Goal: Transaction & Acquisition: Register for event/course

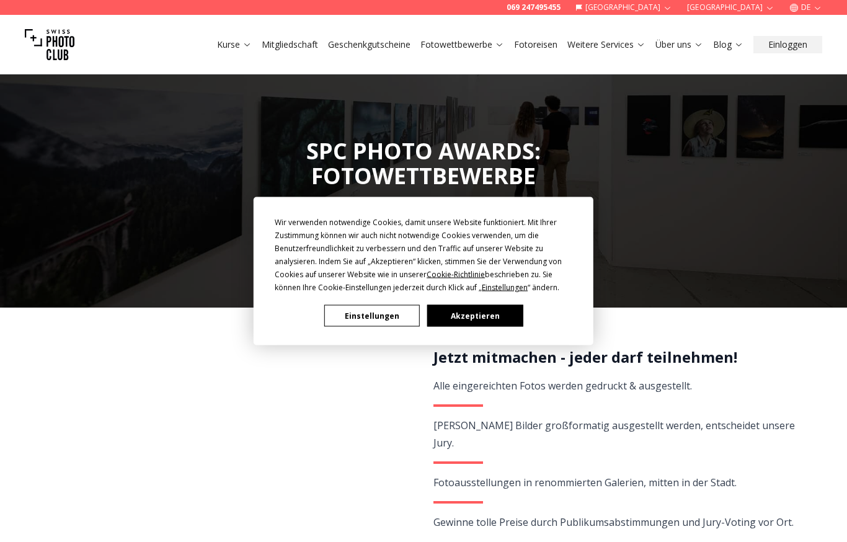
click at [442, 315] on button "Akzeptieren" at bounding box center [475, 316] width 96 height 22
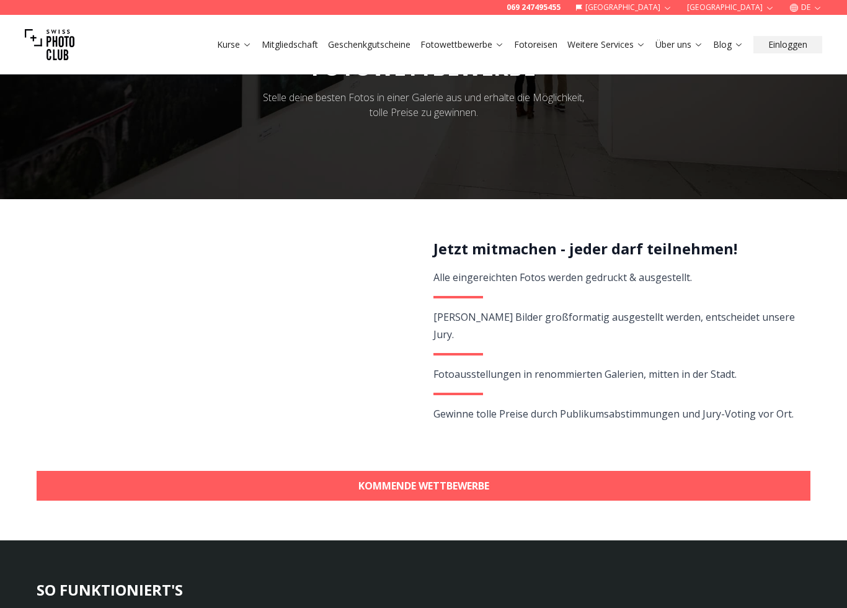
scroll to position [127, 0]
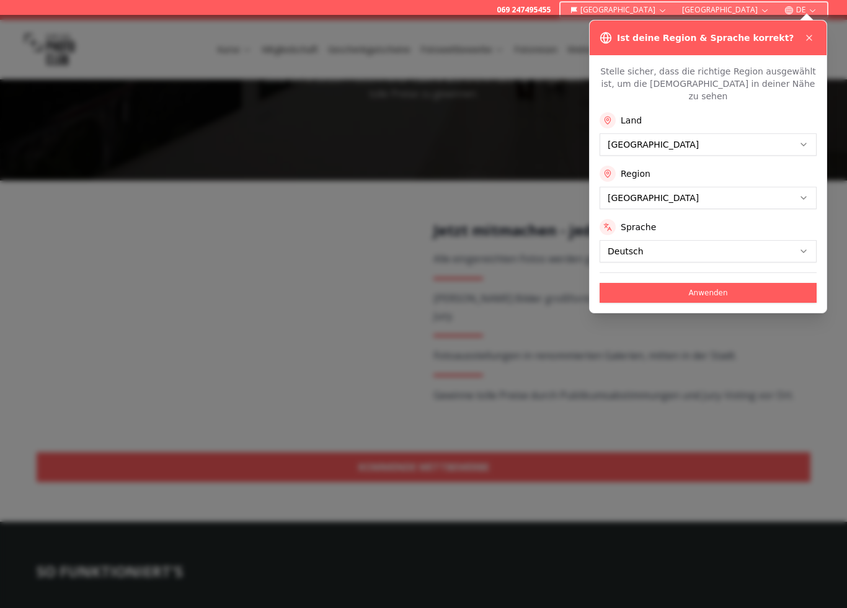
click at [808, 39] on icon at bounding box center [809, 37] width 5 height 5
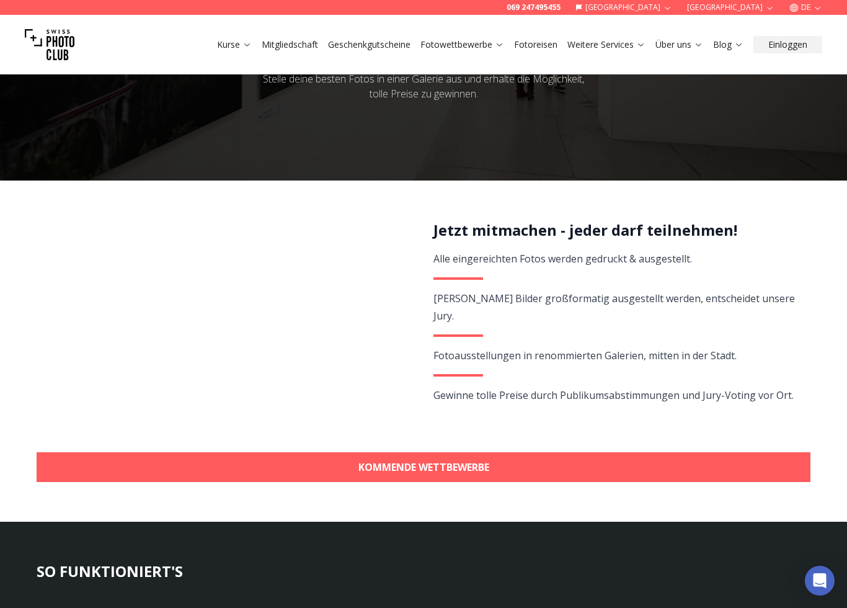
click at [321, 461] on link "KOMMENDE WETTBEWERBE" at bounding box center [424, 467] width 774 height 30
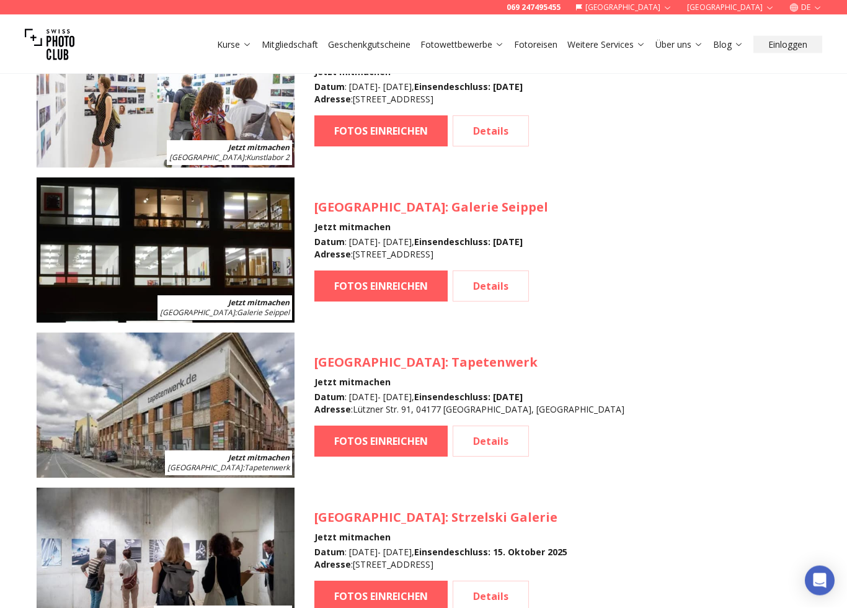
scroll to position [1395, 0]
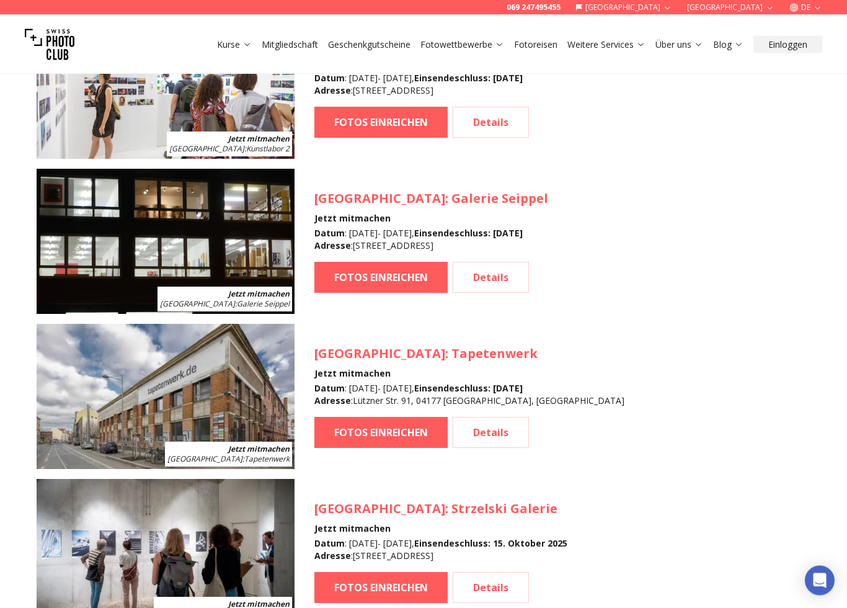
click at [330, 431] on link "FOTOS EINREICHEN" at bounding box center [380, 432] width 133 height 31
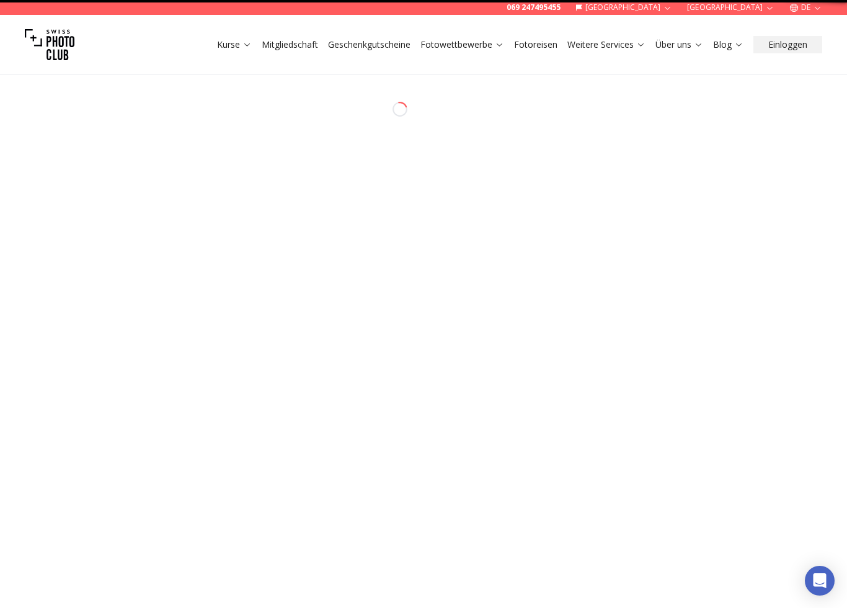
select select "*******"
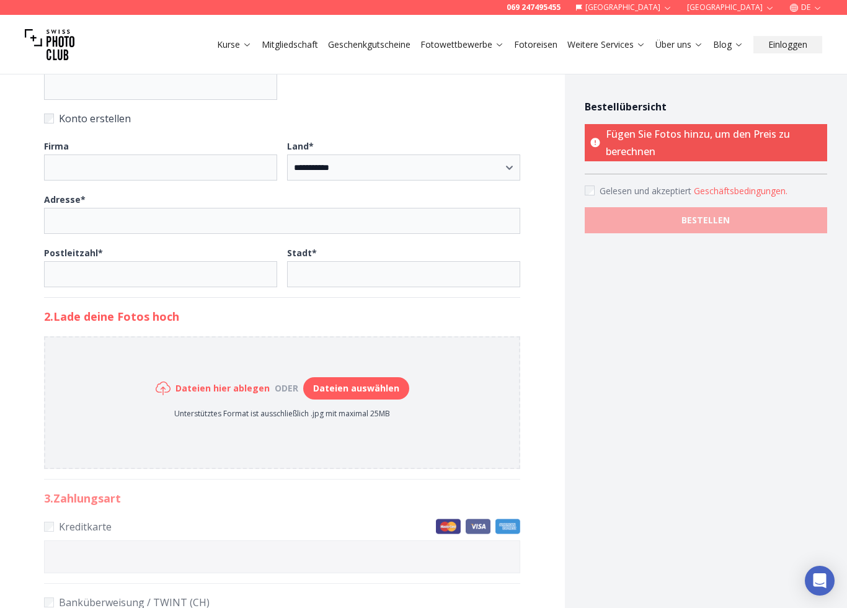
scroll to position [405, 0]
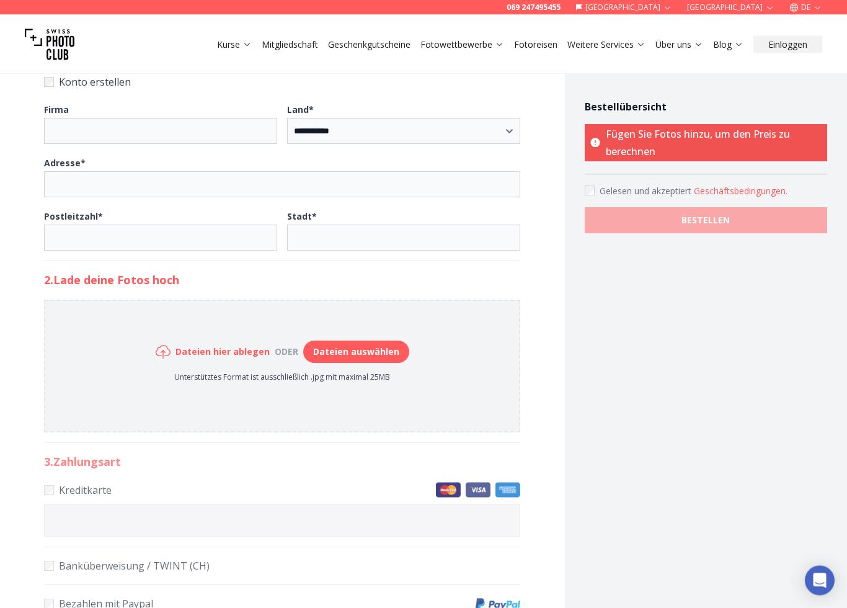
click at [467, 45] on link "Fotowettbewerbe" at bounding box center [462, 44] width 84 height 12
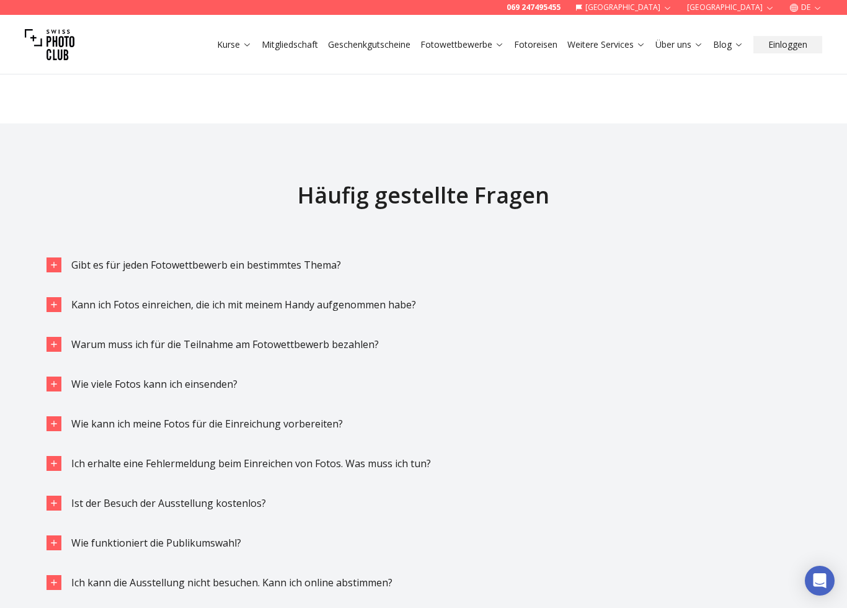
scroll to position [2912, 0]
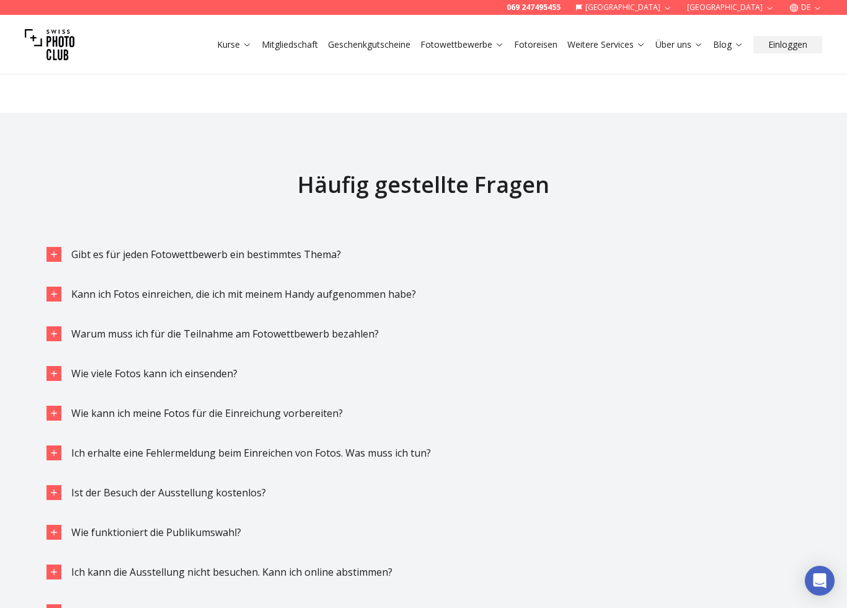
click at [61, 254] on button "Gibt es für jeden Fotowettbewerb ein bestimmtes Thema?" at bounding box center [424, 254] width 774 height 35
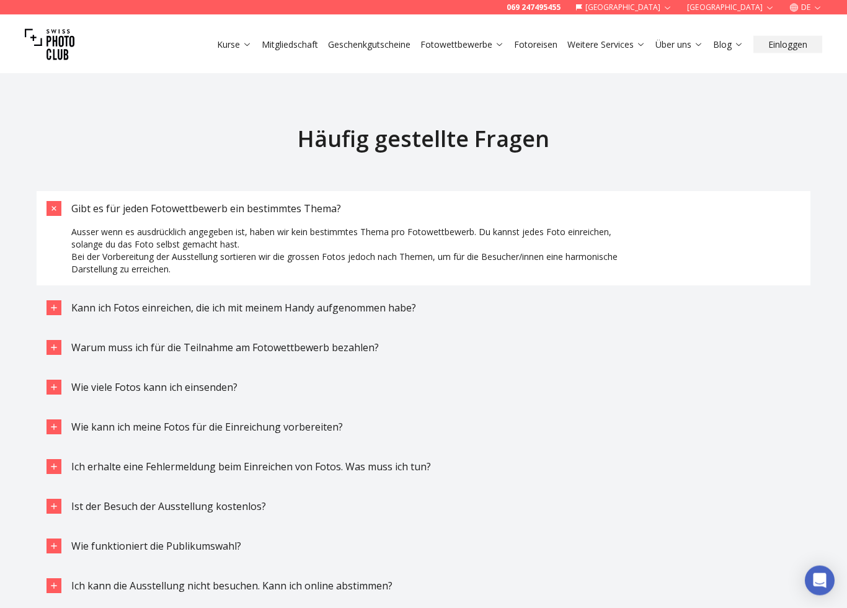
click at [61, 303] on div "button" at bounding box center [54, 308] width 15 height 15
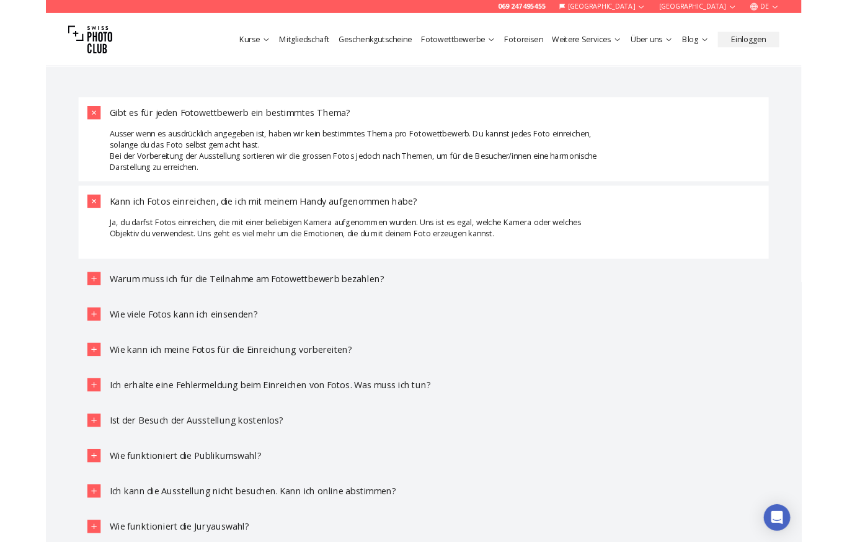
scroll to position [3040, 0]
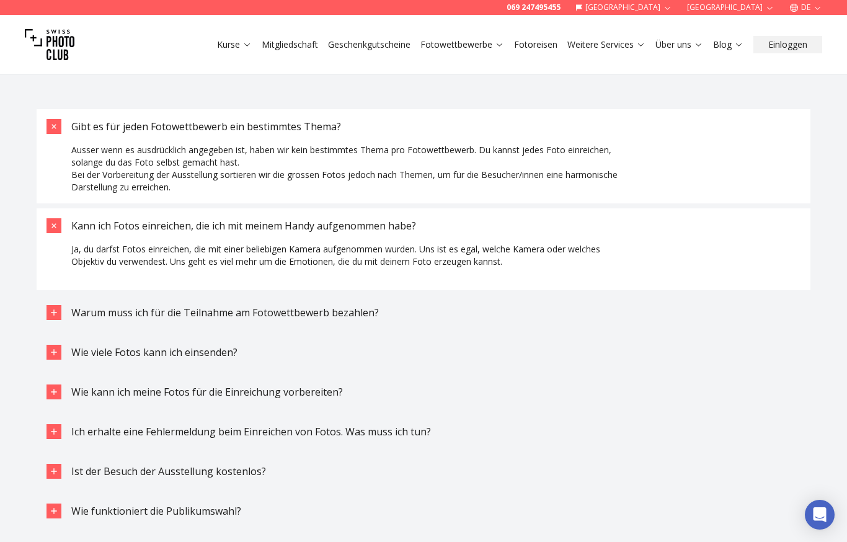
click at [66, 304] on button "Warum muss ich für die Teilnahme am Fotowettbewerb bezahlen?" at bounding box center [424, 312] width 774 height 35
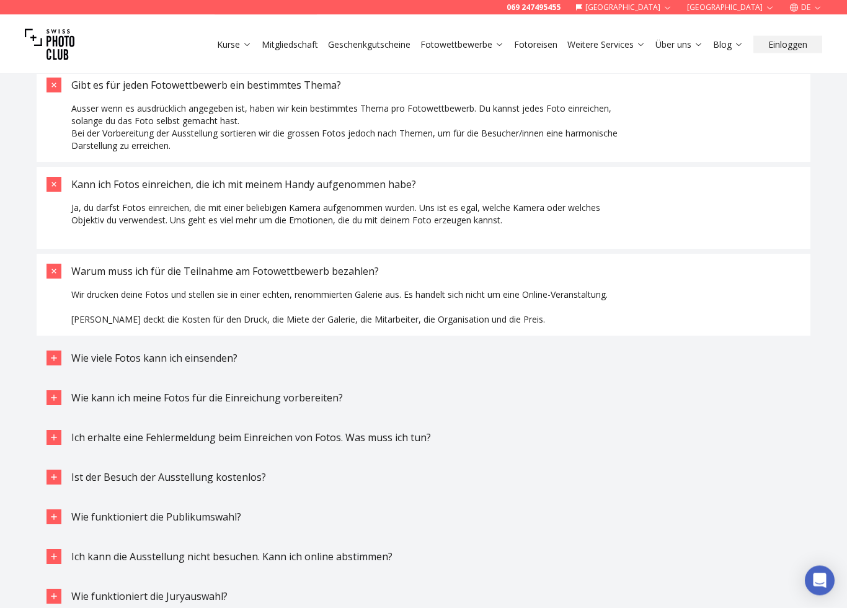
click at [138, 359] on span "Wie viele Fotos kann ich einsenden?" at bounding box center [154, 359] width 166 height 14
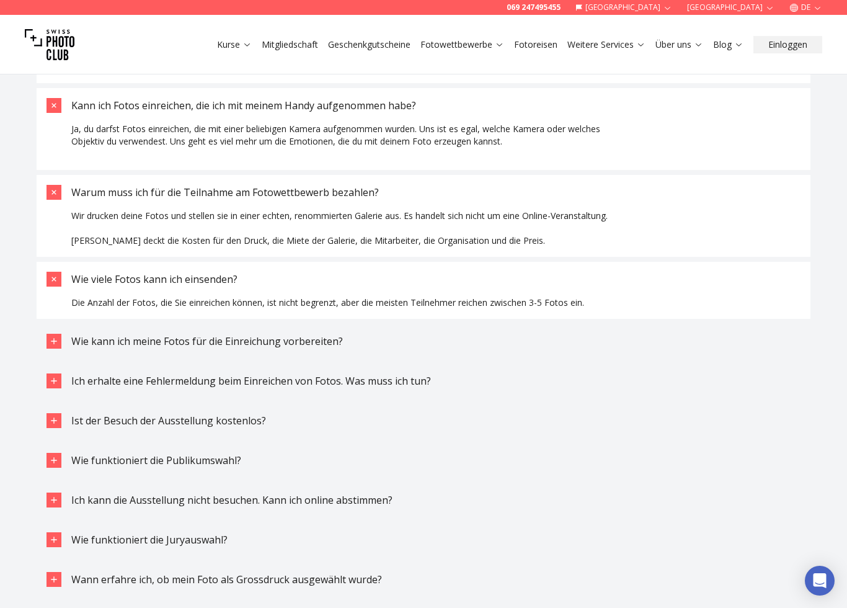
scroll to position [3162, 0]
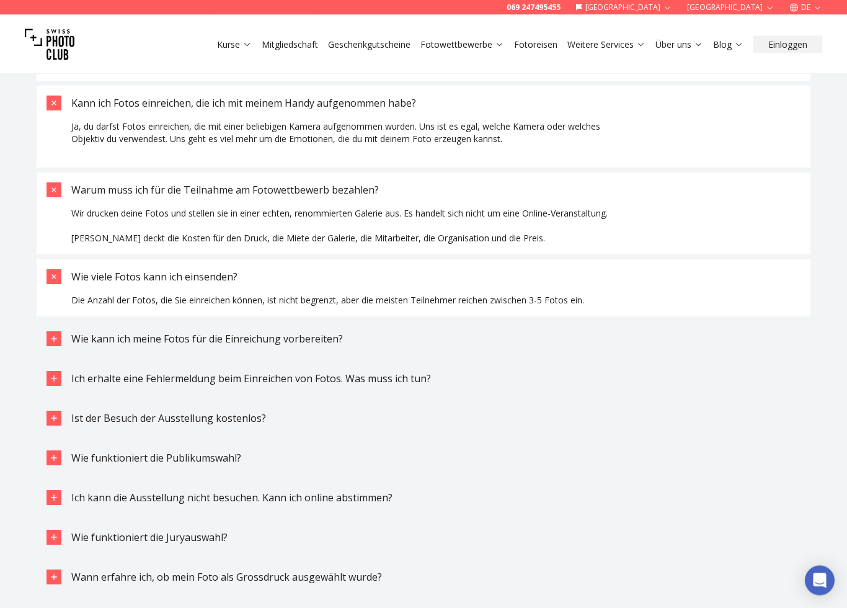
click at [159, 340] on span "Wie kann ich meine Fotos für die Einreichung vorbereiten?" at bounding box center [207, 339] width 272 height 14
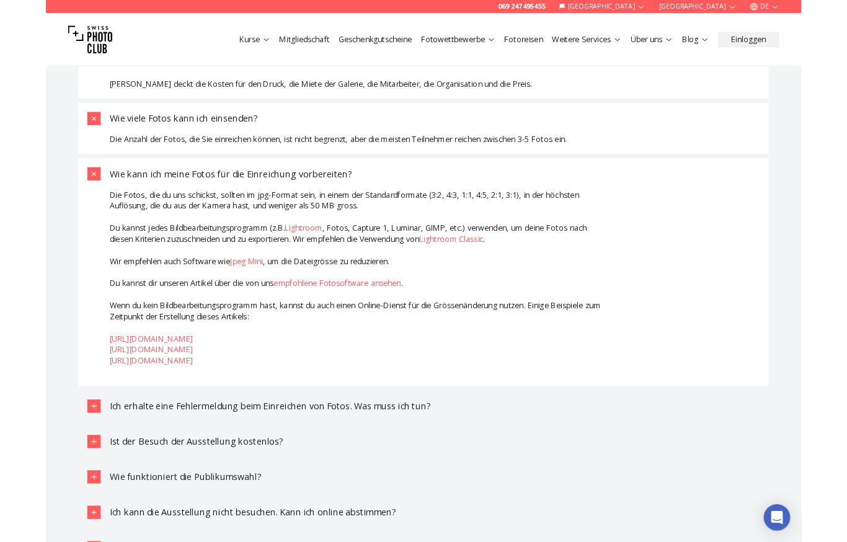
scroll to position [3306, 0]
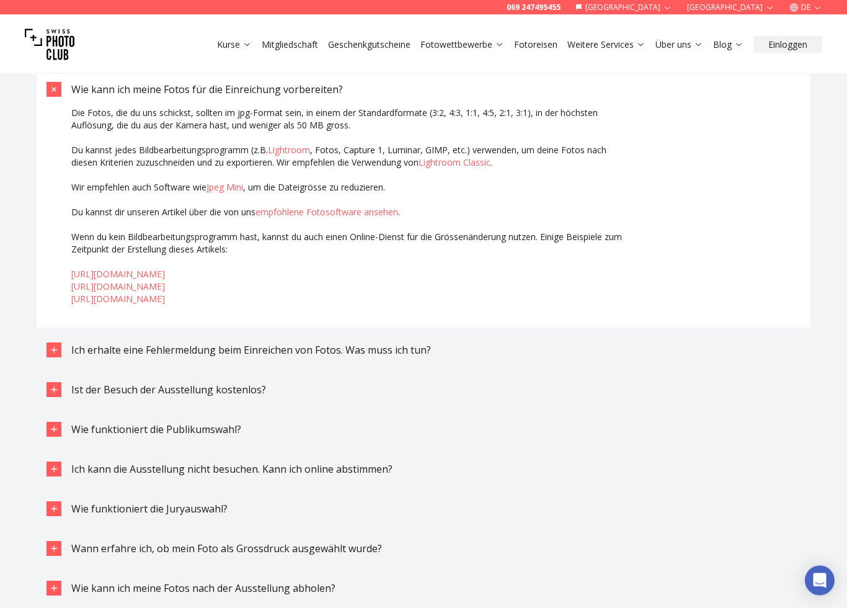
click at [92, 390] on span "Ist der Besuch der Ausstellung kostenlos?" at bounding box center [168, 390] width 195 height 14
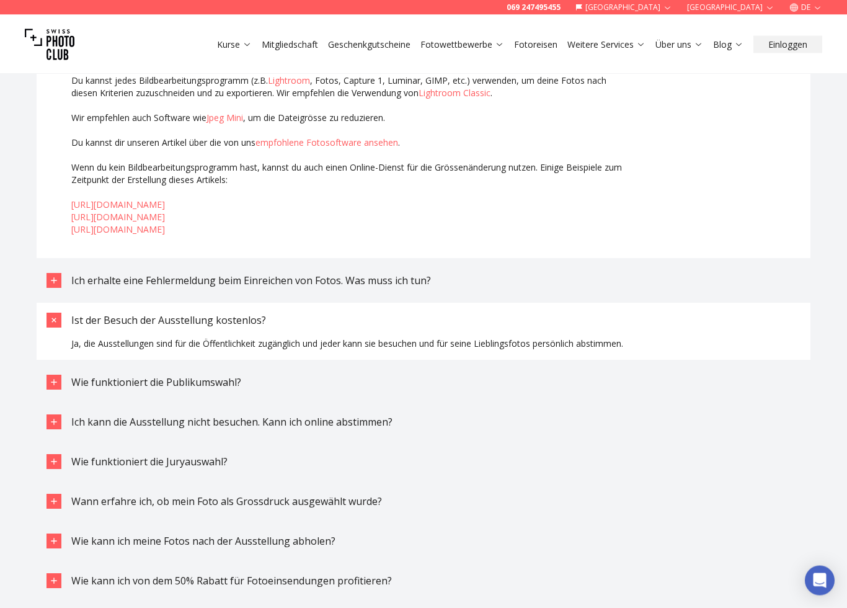
scroll to position [3487, 0]
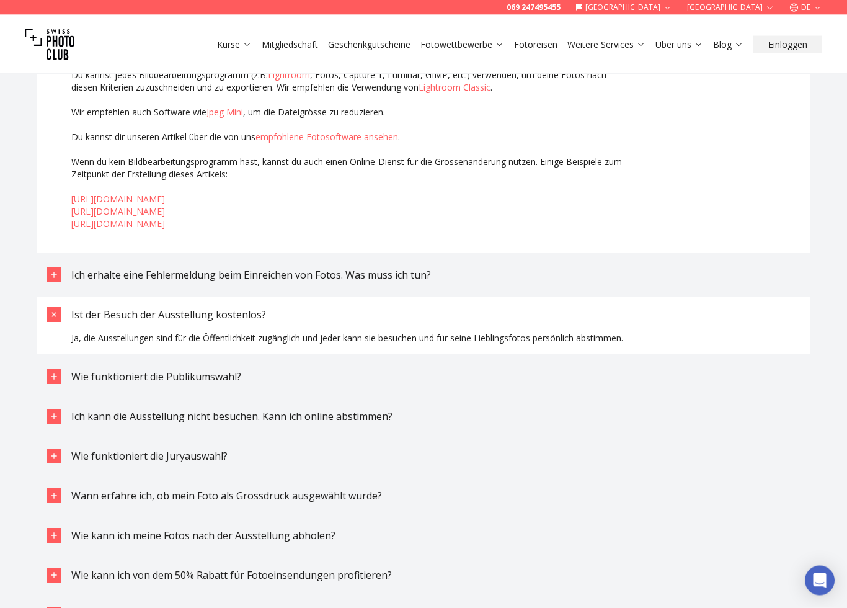
click at [89, 384] on span "Wie funktioniert die Publikumswahl?" at bounding box center [156, 377] width 170 height 14
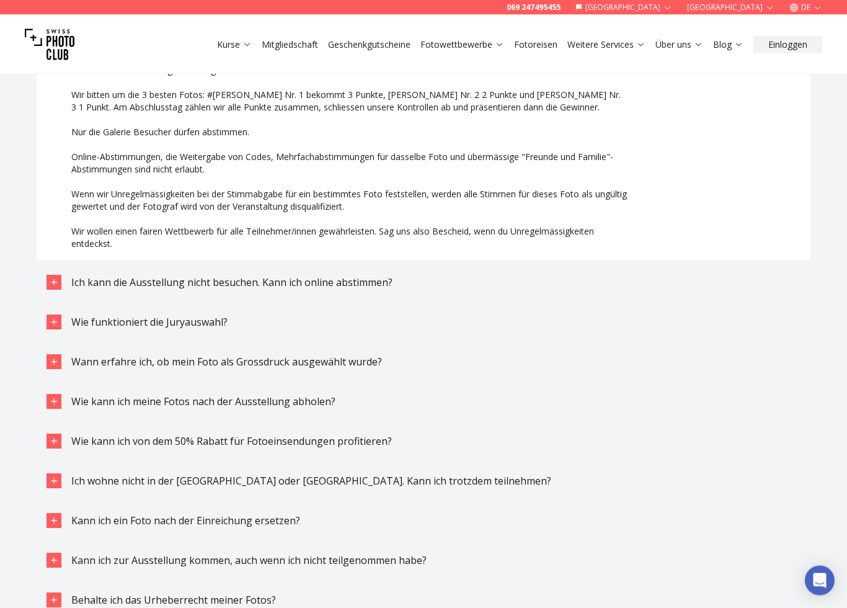
scroll to position [3829, 0]
click at [92, 329] on span "Wie funktioniert die Juryauswahl?" at bounding box center [149, 322] width 156 height 14
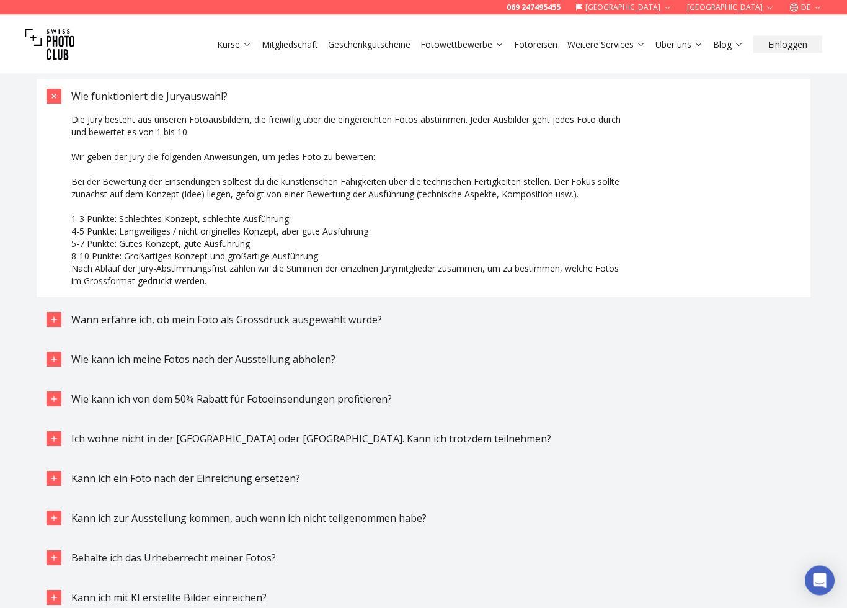
scroll to position [4055, 0]
click at [87, 326] on span "Wann erfahre ich, ob mein Foto als Grossdruck ausgewählt wurde?" at bounding box center [226, 320] width 311 height 14
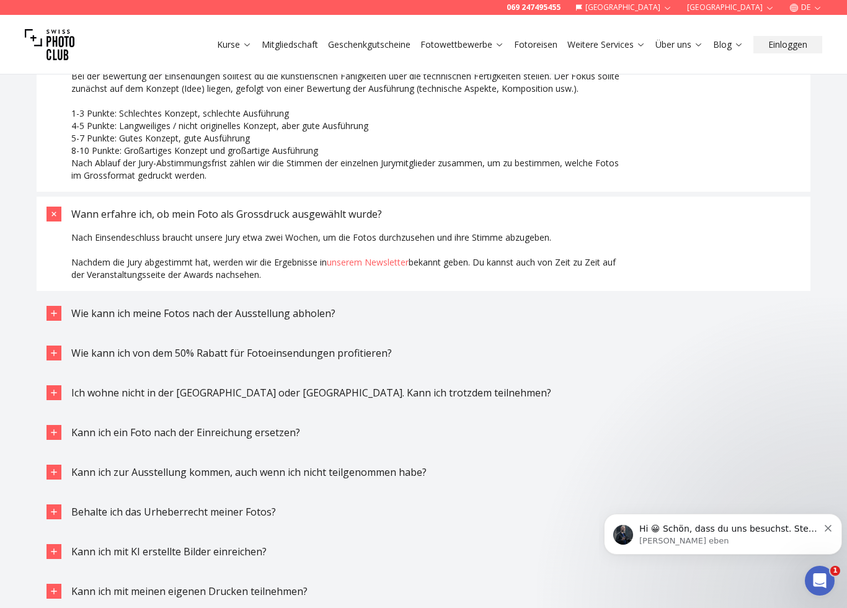
scroll to position [4174, 0]
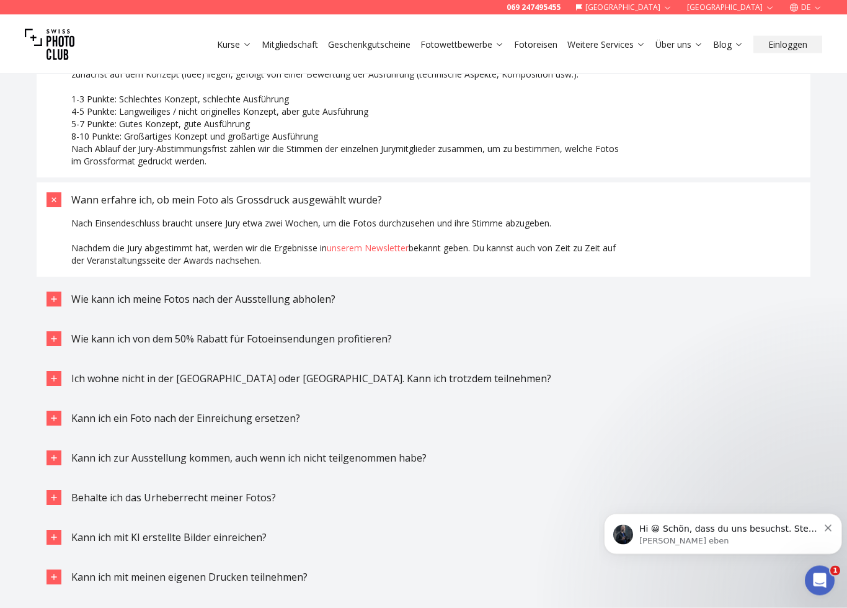
click at [239, 346] on span "Wie kann ich von dem 50% Rabatt für Fotoeinsendungen profitieren?" at bounding box center [231, 339] width 321 height 14
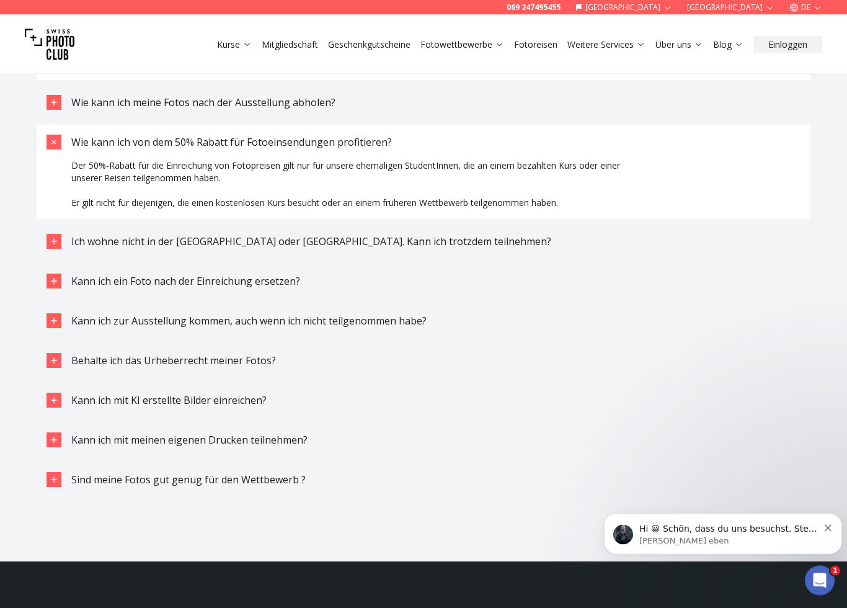
scroll to position [4371, 0]
click at [146, 486] on span "Sind meine Fotos gut genug für den Wettbewerb ?" at bounding box center [188, 480] width 234 height 14
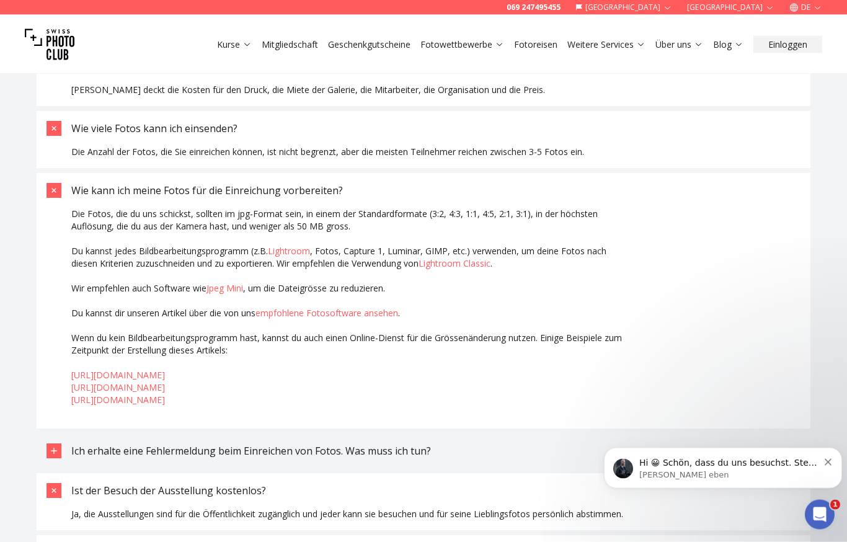
scroll to position [3307, 0]
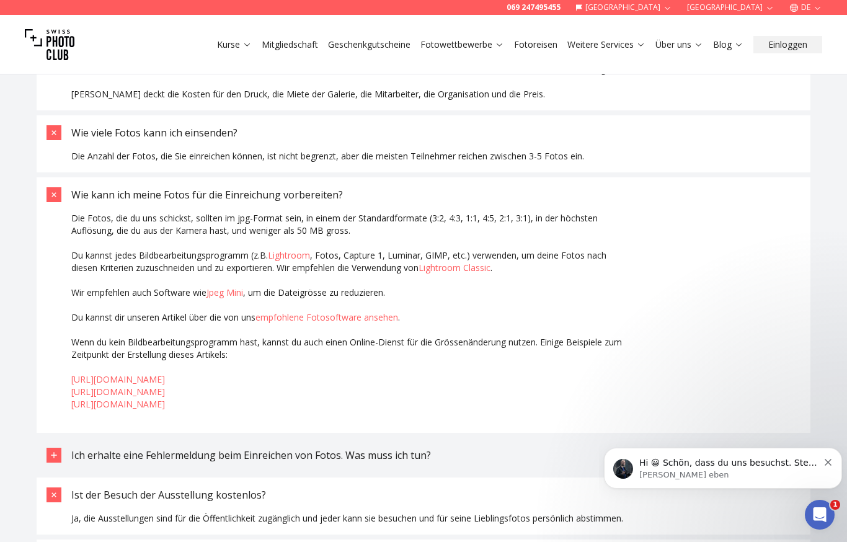
click at [675, 38] on link "Über uns" at bounding box center [680, 44] width 48 height 12
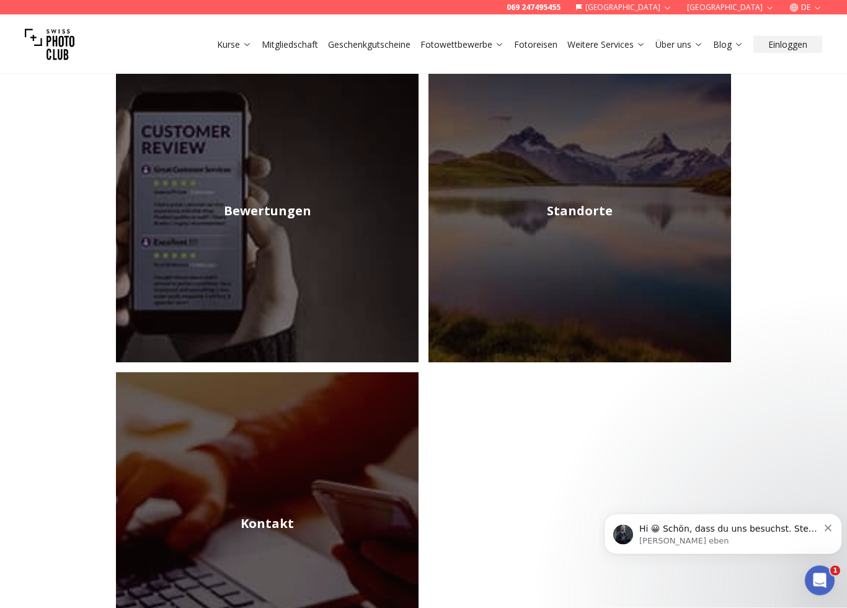
scroll to position [511, 0]
click at [238, 38] on link "Kurse" at bounding box center [234, 44] width 35 height 12
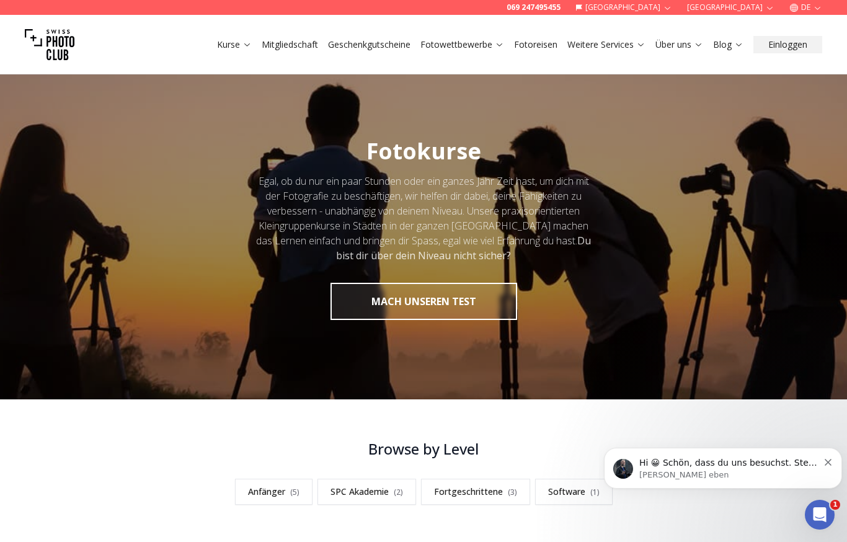
click at [494, 47] on link "Fotowettbewerbe" at bounding box center [462, 44] width 84 height 12
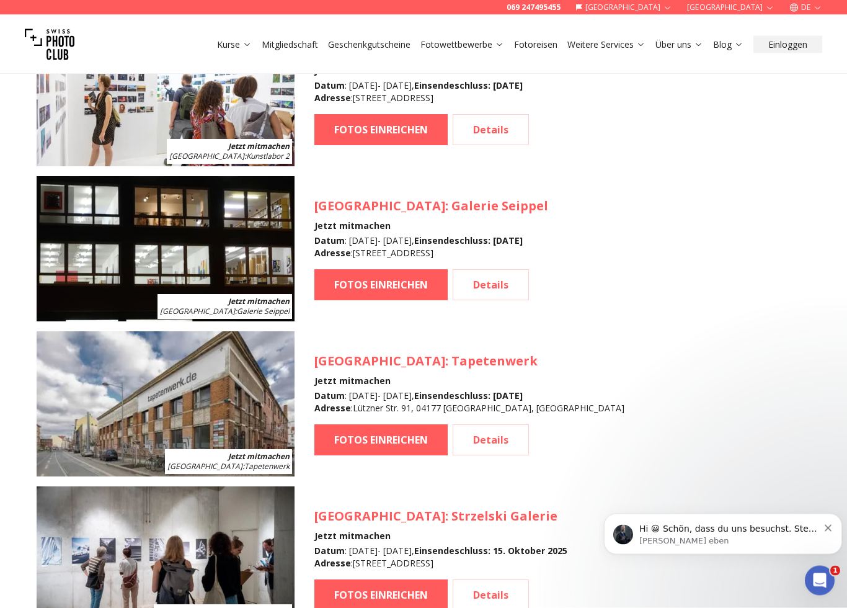
scroll to position [1444, 0]
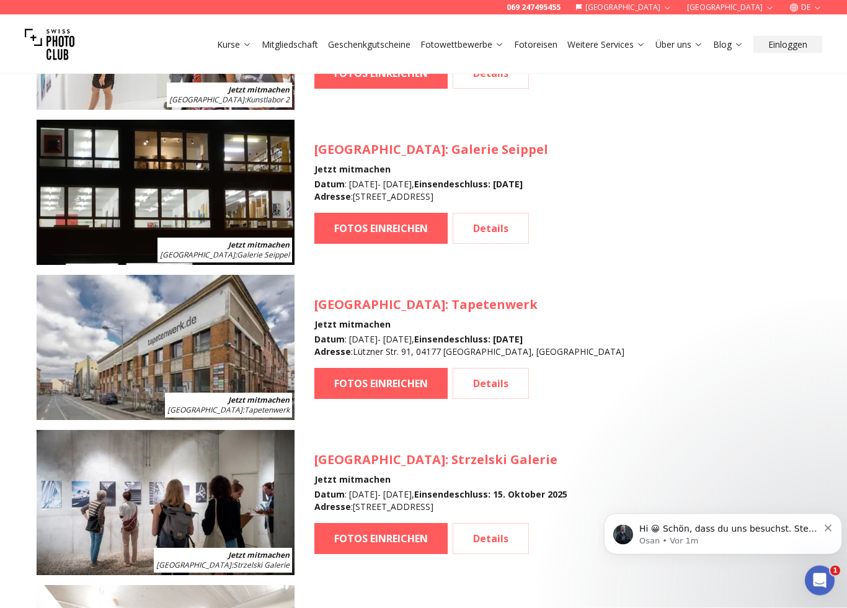
click at [484, 380] on link "Details" at bounding box center [491, 383] width 76 height 31
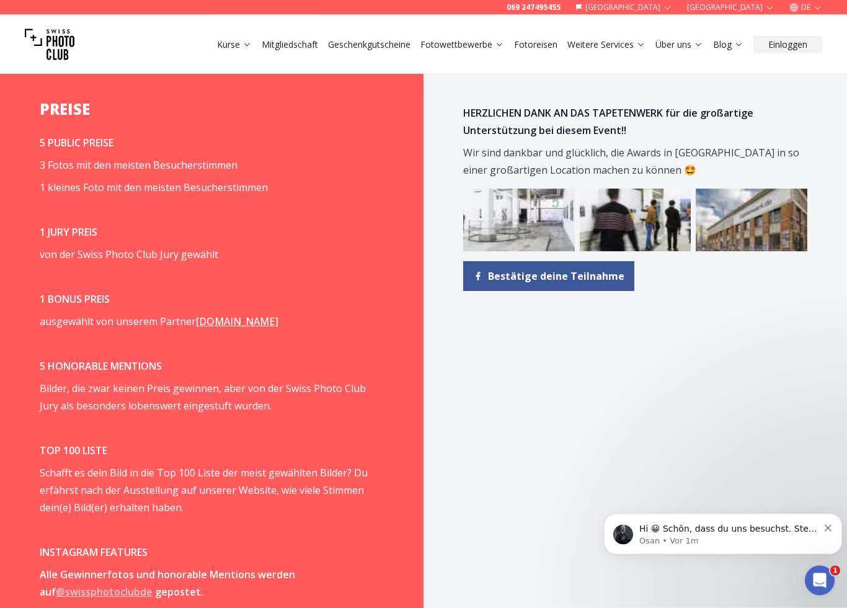
scroll to position [1588, 0]
click at [74, 388] on span "FOTOS HOCHLADEN Bitte Einsendeschluss beachten Du kannst so viele Bilder ausste…" at bounding box center [212, 45] width 344 height 1233
click at [63, 443] on strong "TOP 100 LISTE" at bounding box center [74, 450] width 68 height 14
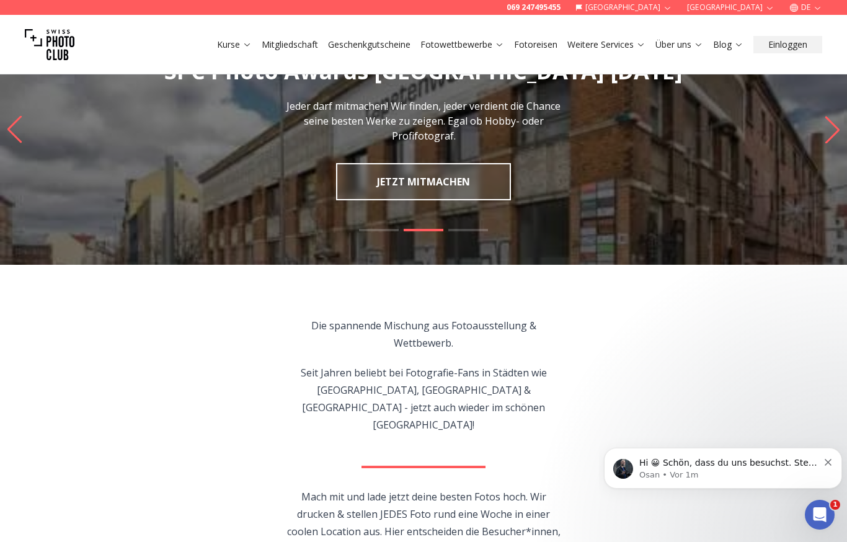
scroll to position [0, 0]
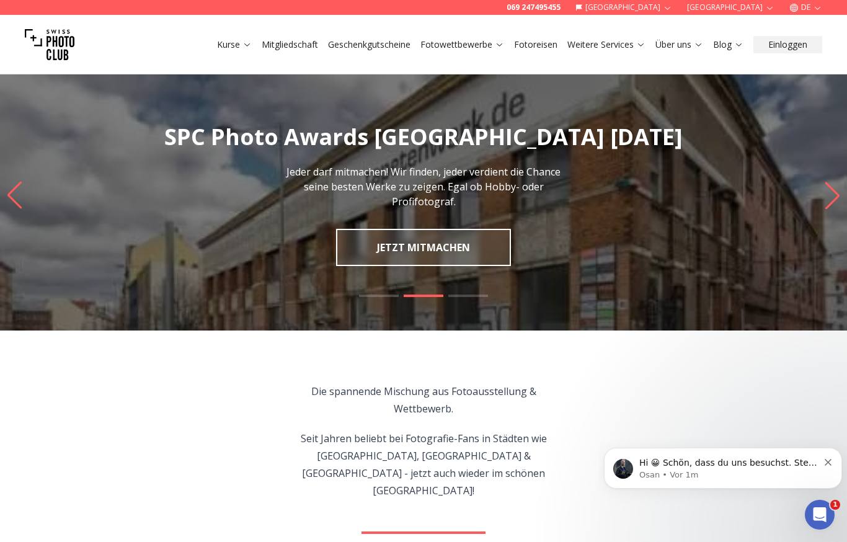
click at [734, 38] on link "Blog" at bounding box center [728, 44] width 30 height 12
